Goal: Task Accomplishment & Management: Use online tool/utility

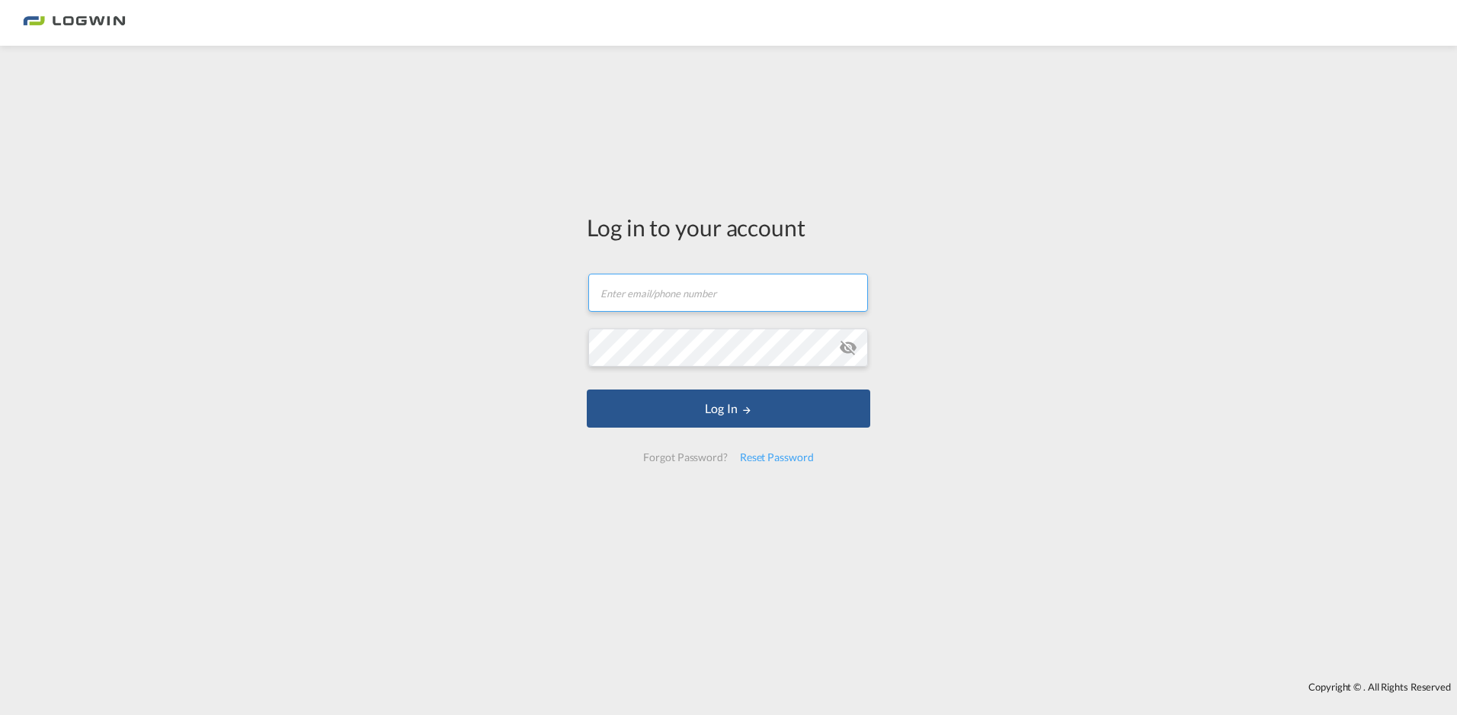
click at [728, 291] on input "text" at bounding box center [728, 293] width 280 height 38
paste input "liliana.calderon@logwin-logistics.com"
type input "liliana.calderon@logwin-logistics.com"
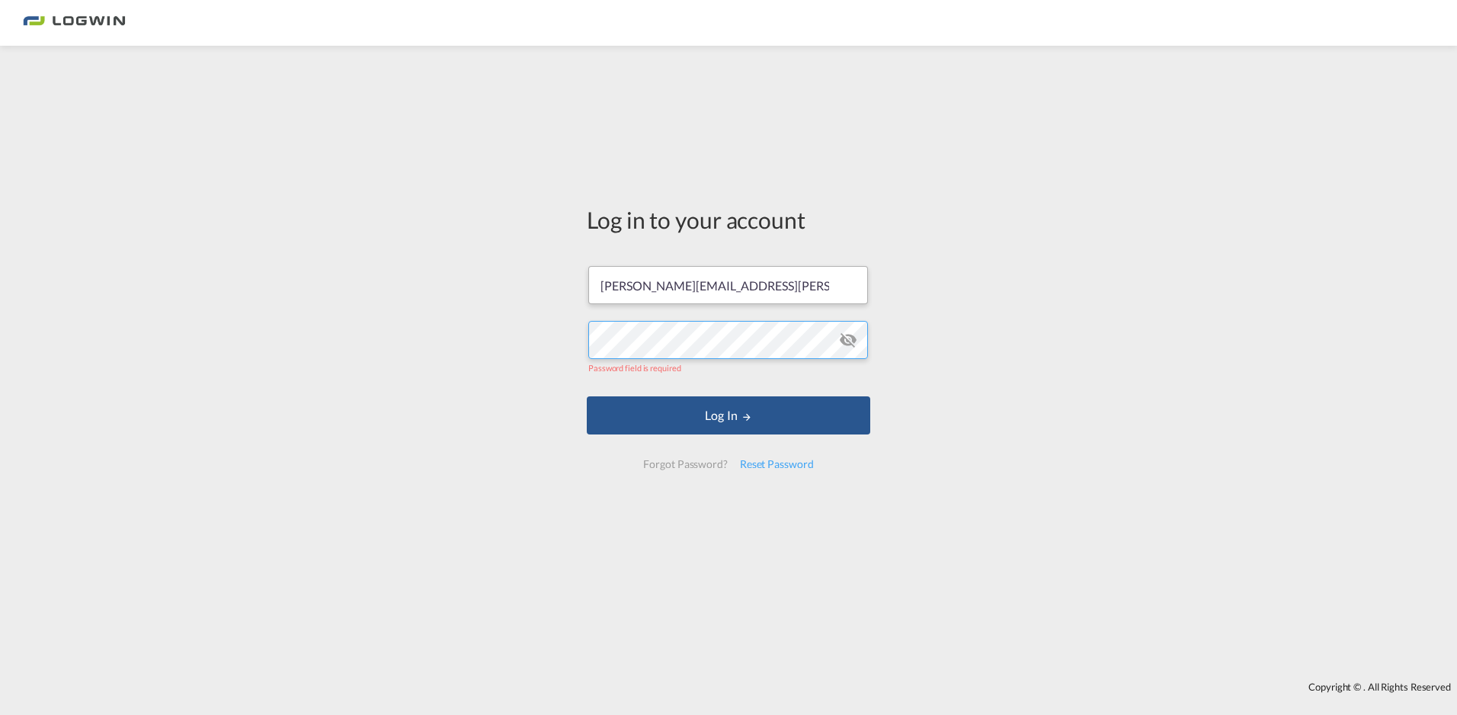
click at [587, 396] on button "Log In" at bounding box center [728, 415] width 283 height 38
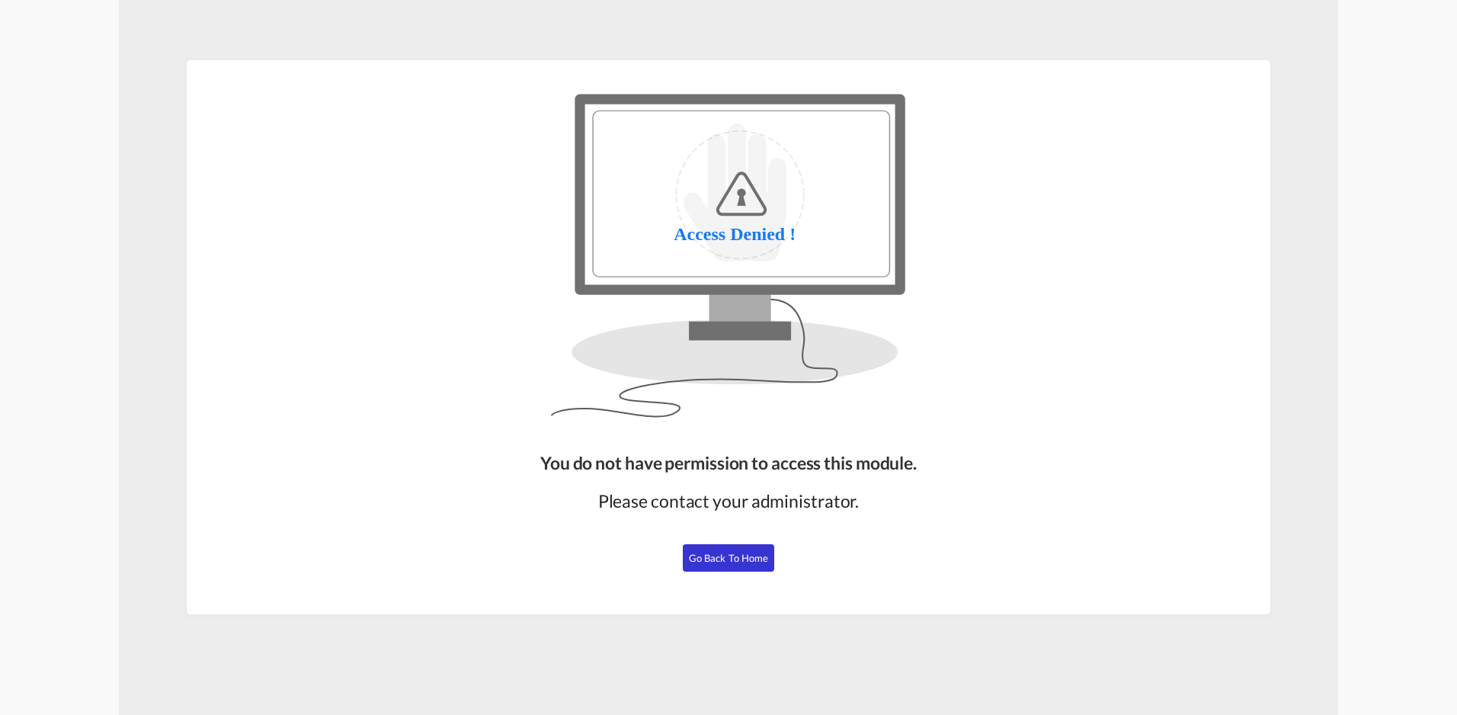
click at [715, 558] on span "Go Back to Home" at bounding box center [729, 558] width 80 height 12
click at [724, 558] on span "Go Back to Home" at bounding box center [729, 558] width 80 height 12
